Goal: Find specific page/section: Find specific page/section

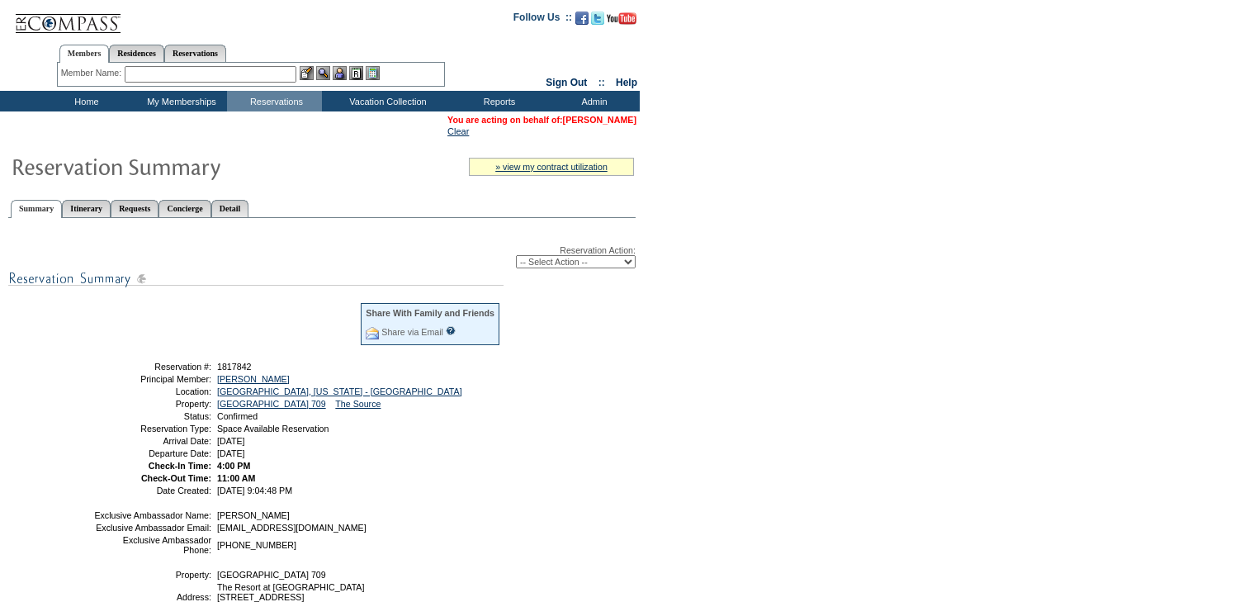
click at [615, 117] on link "[PERSON_NAME]" at bounding box center [599, 120] width 73 height 10
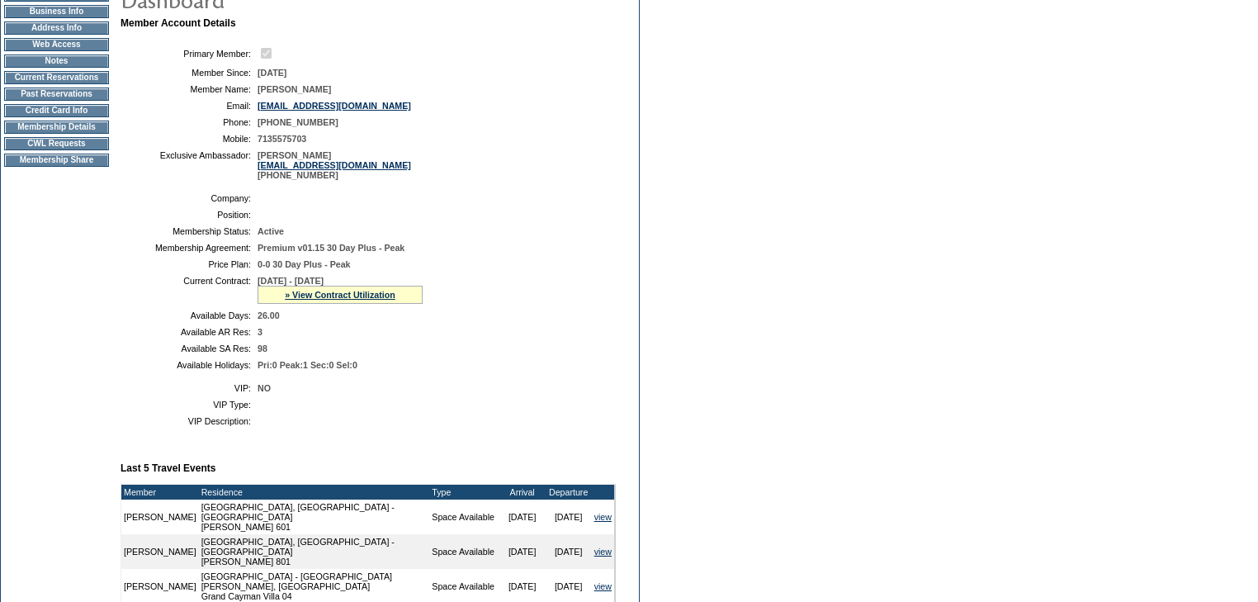
scroll to position [396, 0]
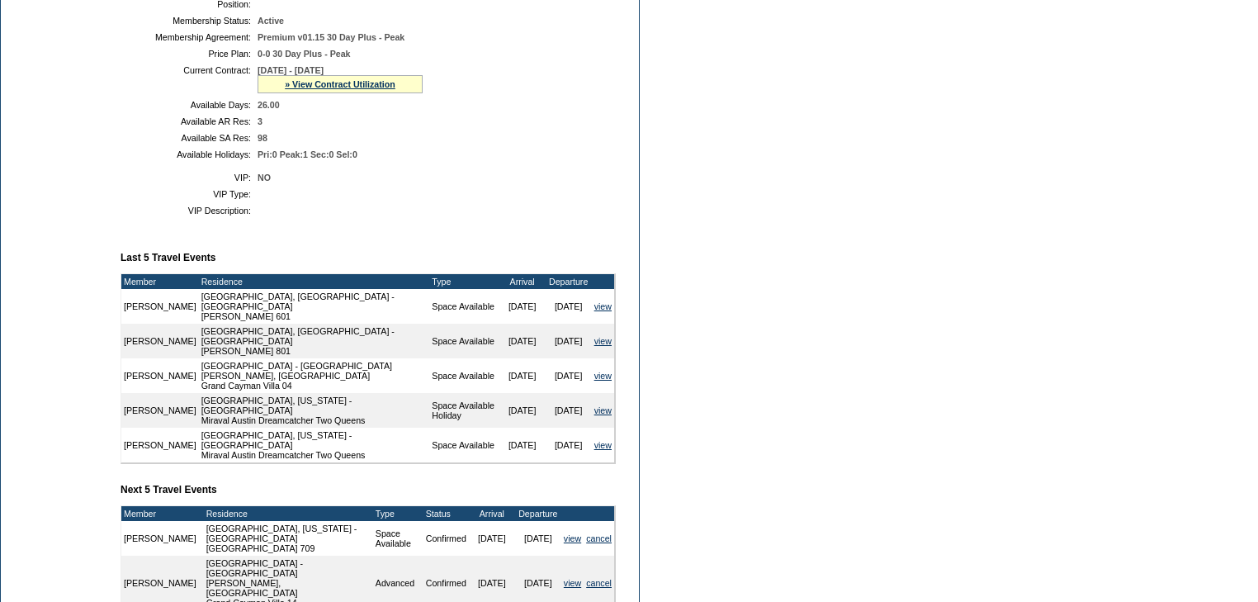
click at [892, 320] on form "Follow Us ::" at bounding box center [629, 211] width 1258 height 1215
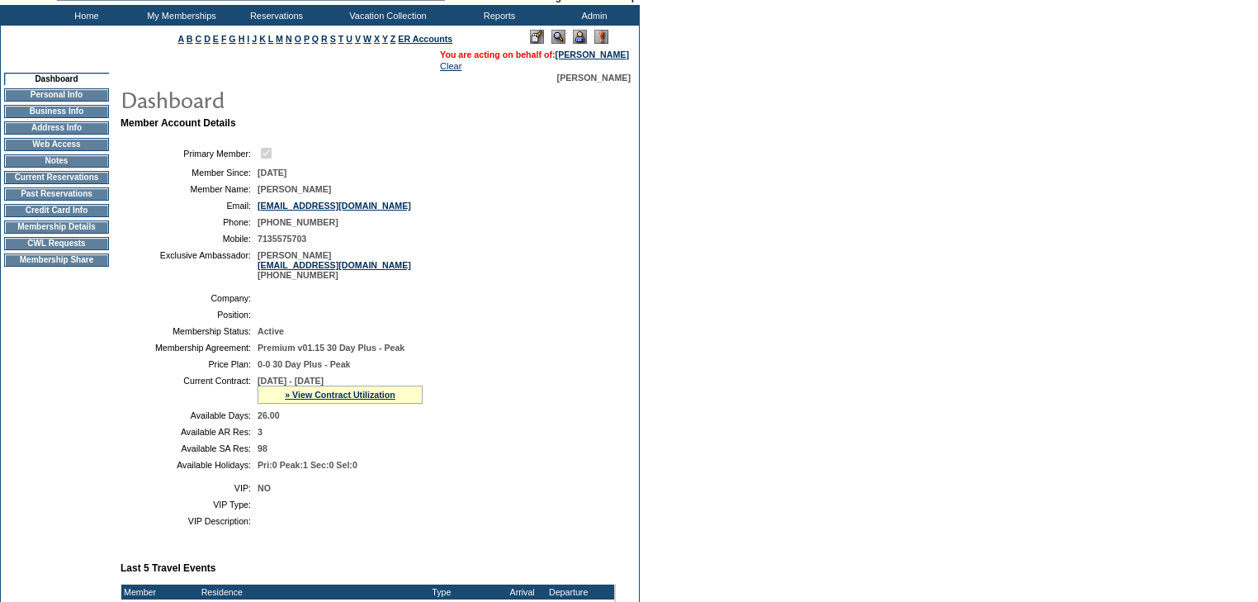
scroll to position [0, 0]
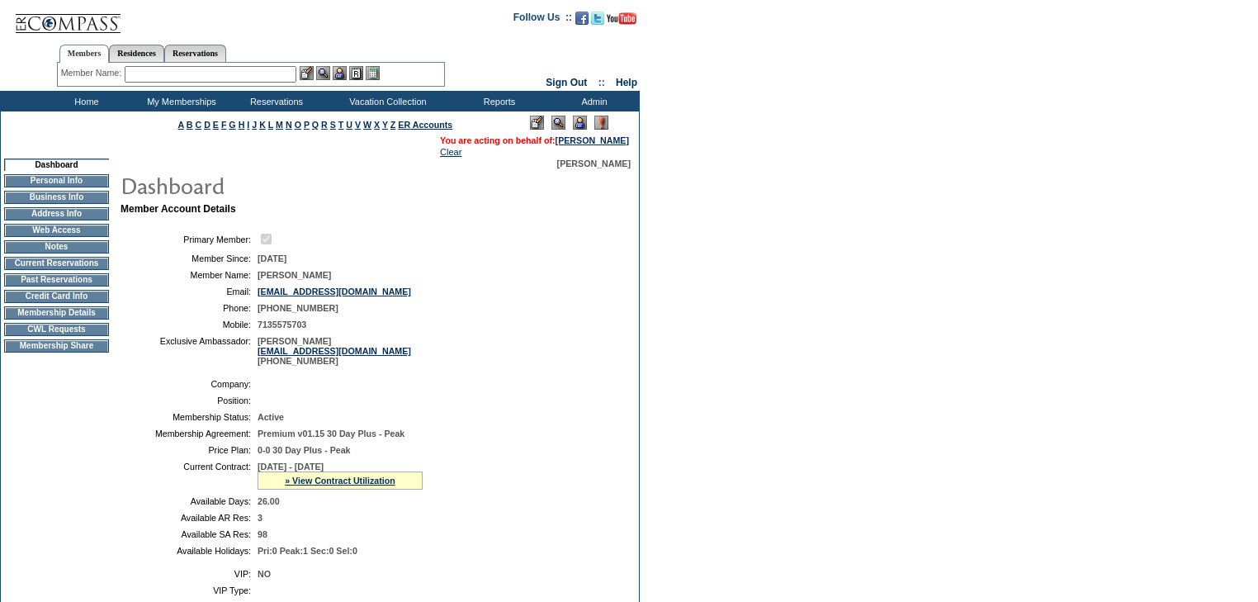
click at [209, 72] on input "text" at bounding box center [211, 74] width 172 height 17
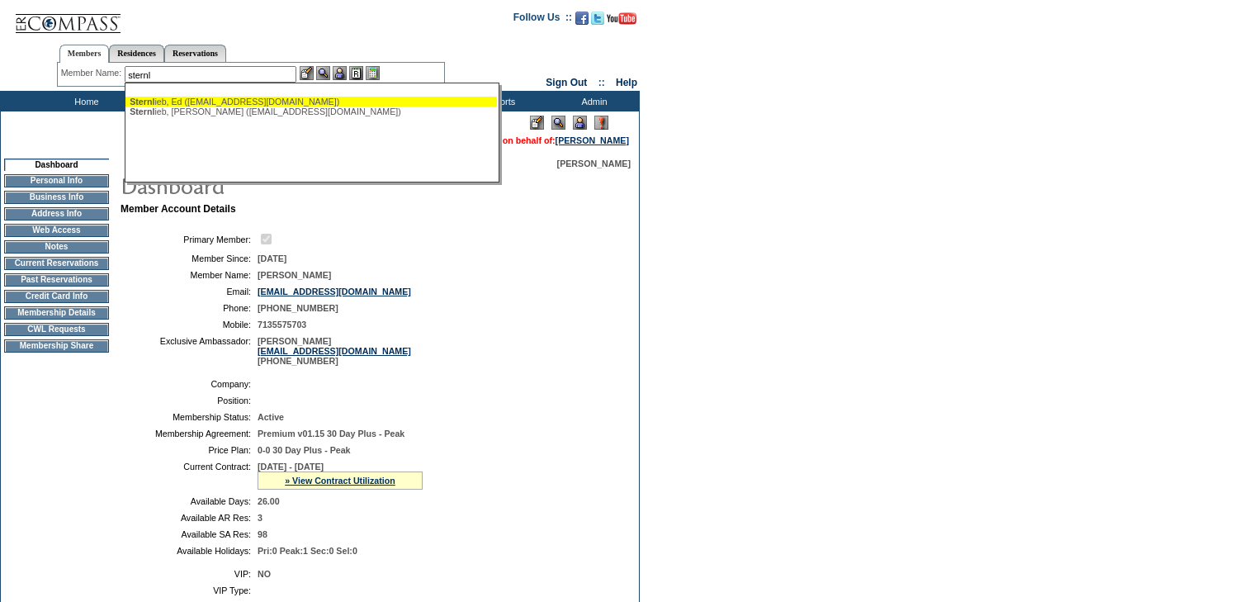
click at [205, 97] on div "Sternl ieb, Ed (mail2eds@aol.com)" at bounding box center [311, 102] width 363 height 10
type input "Sternlieb, Ed (mail2eds@aol.com)"
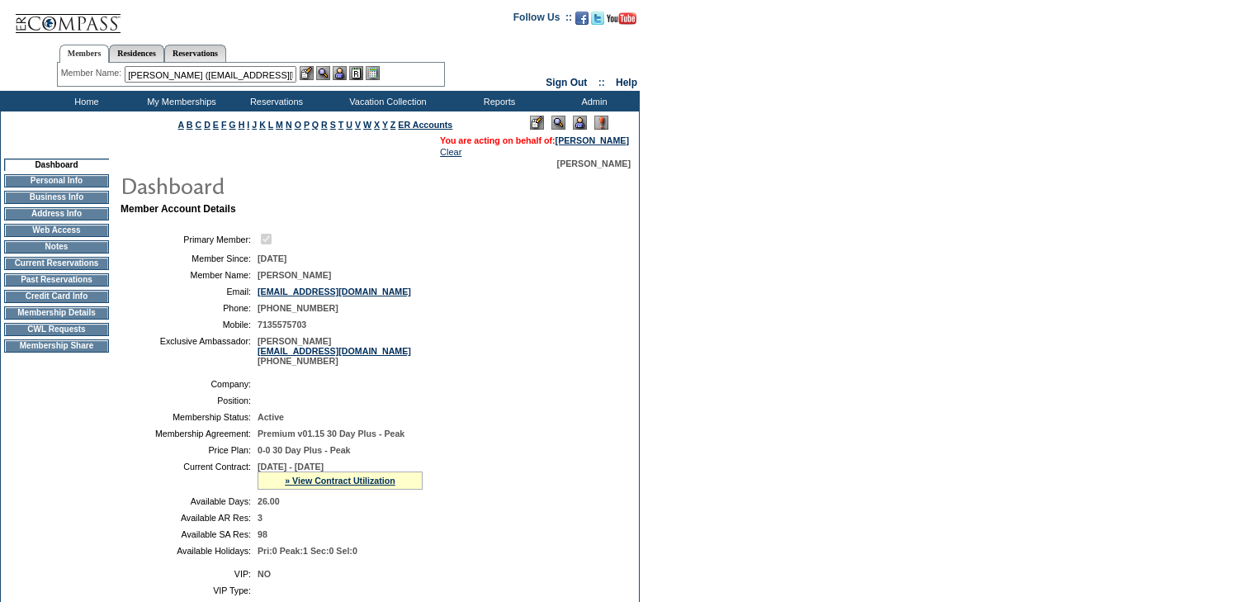
click at [346, 73] on img at bounding box center [340, 73] width 14 height 14
click at [330, 73] on img at bounding box center [323, 73] width 14 height 14
